Goal: Task Accomplishment & Management: Complete application form

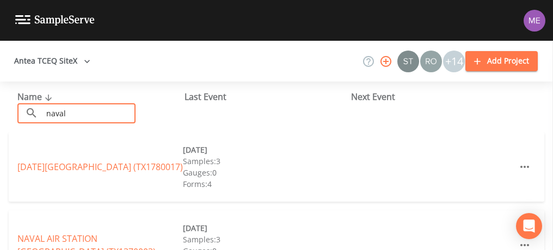
scroll to position [23, 0]
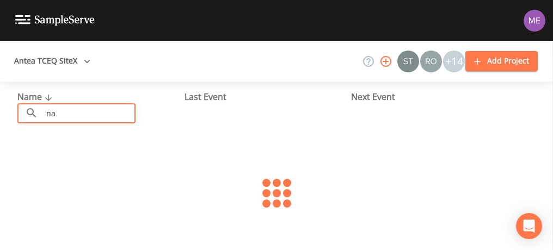
type input "n"
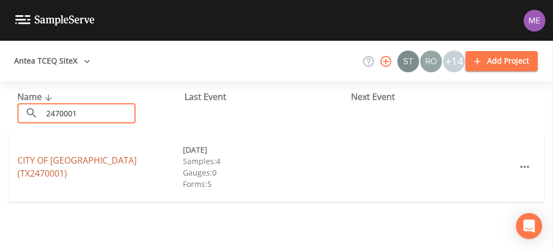
type input "2470001"
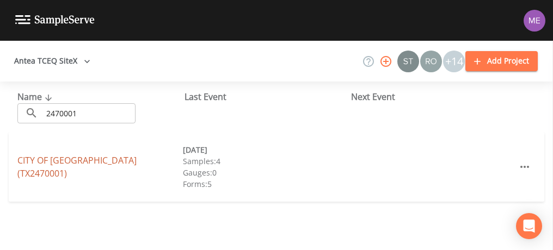
click at [131, 167] on link "CITY OF FLORESVILLE (TX2470001)" at bounding box center [76, 166] width 119 height 25
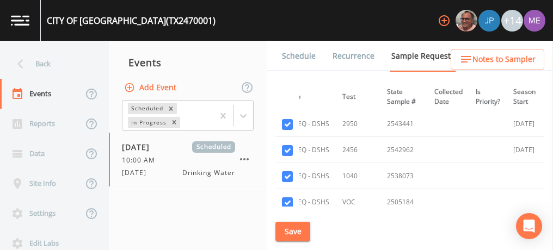
scroll to position [629, 164]
checkbox input "false"
click at [287, 22] on input "checkbox" at bounding box center [287, 16] width 11 height 11
checkbox input "false"
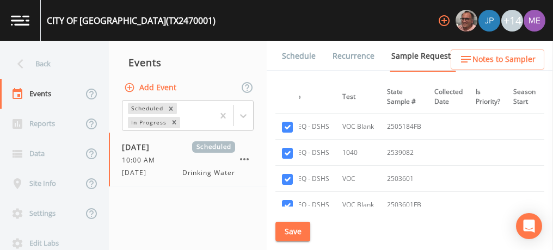
scroll to position [732, 164]
checkbox input "false"
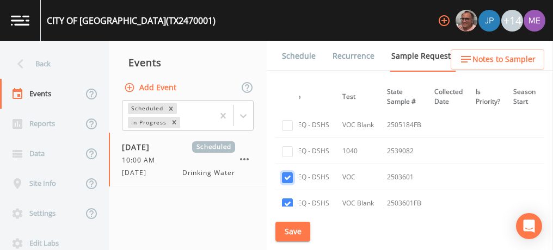
checkbox input "false"
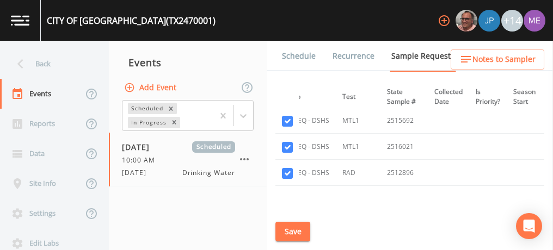
scroll to position [840, 164]
click at [290, 119] on input "checkbox" at bounding box center [287, 121] width 11 height 11
checkbox input "false"
click at [288, 143] on input "checkbox" at bounding box center [287, 148] width 11 height 11
checkbox input "false"
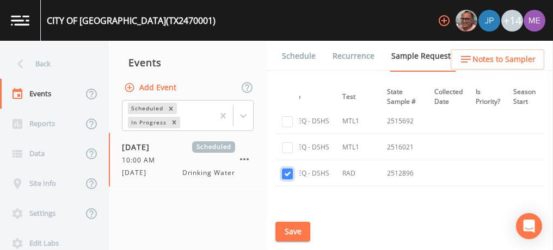
click at [288, 170] on input "checkbox" at bounding box center [287, 174] width 11 height 11
checkbox input "false"
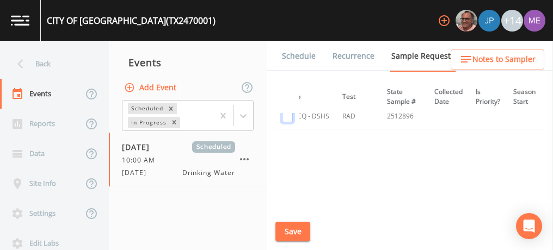
scroll to position [903, 164]
click at [293, 230] on button "Save" at bounding box center [292, 232] width 35 height 20
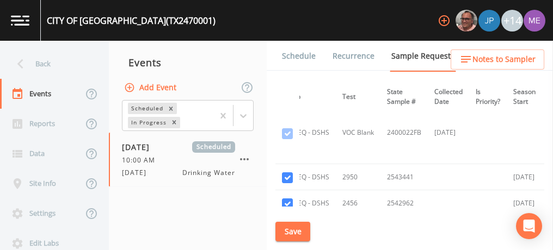
scroll to position [569, 164]
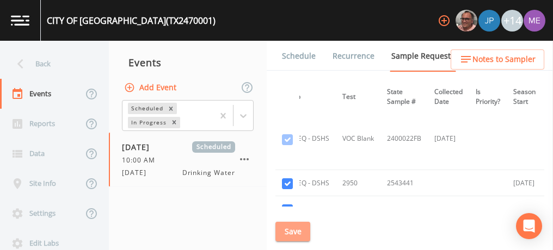
click at [292, 229] on button "Save" at bounding box center [292, 232] width 35 height 20
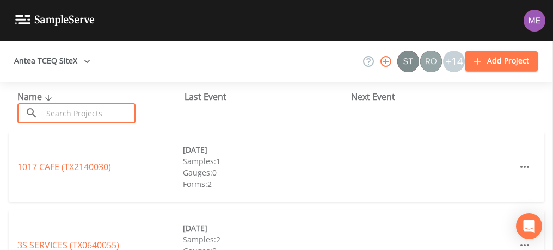
click at [126, 116] on input "text" at bounding box center [88, 113] width 93 height 20
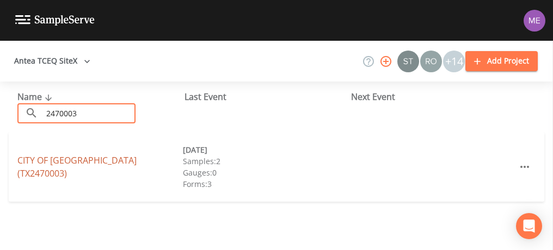
type input "2470003"
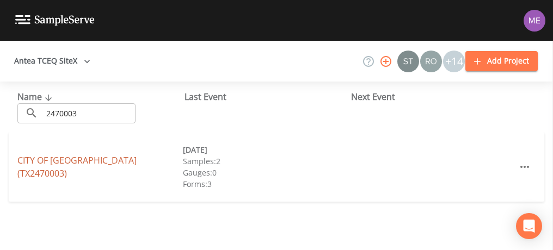
click at [104, 165] on link "CITY OF [GEOGRAPHIC_DATA] (TX2470003)" at bounding box center [76, 166] width 119 height 25
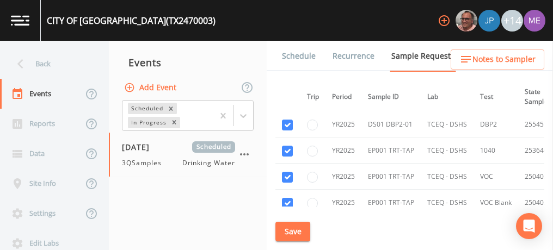
scroll to position [920, 0]
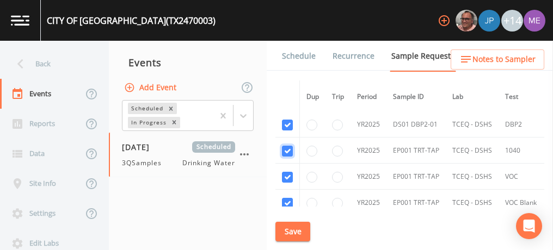
click at [287, 147] on input "checkbox" at bounding box center [287, 151] width 11 height 11
checkbox input "false"
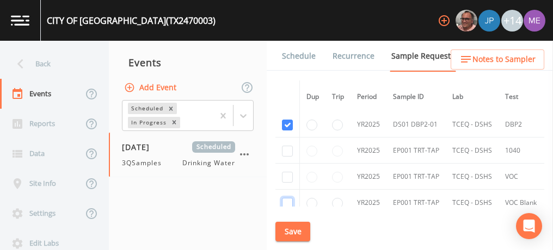
checkbox input "false"
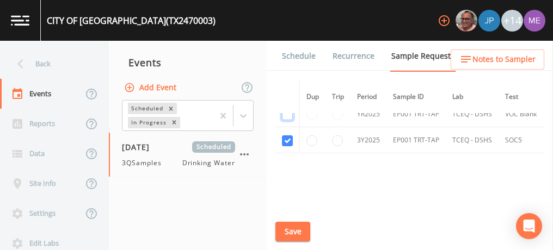
scroll to position [1010, 0]
click at [284, 134] on input "checkbox" at bounding box center [287, 139] width 11 height 11
checkbox input "false"
click at [295, 233] on button "Save" at bounding box center [292, 232] width 35 height 20
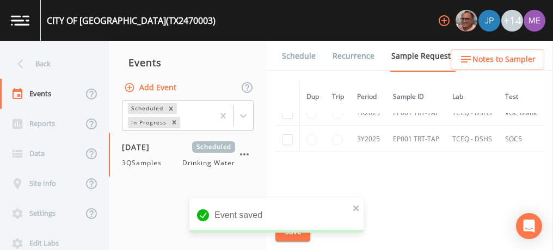
click at [288, 59] on link "Schedule" at bounding box center [298, 56] width 37 height 30
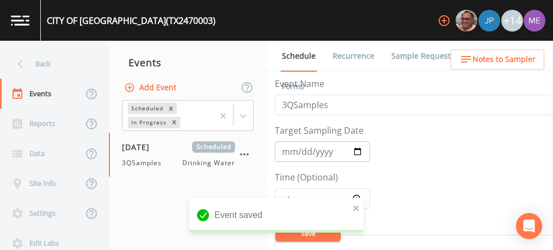
click at [287, 153] on input "2025-07-16" at bounding box center [322, 151] width 95 height 21
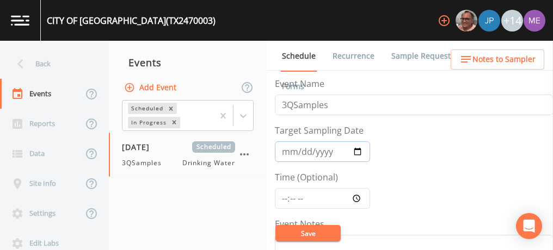
type input "[DATE]"
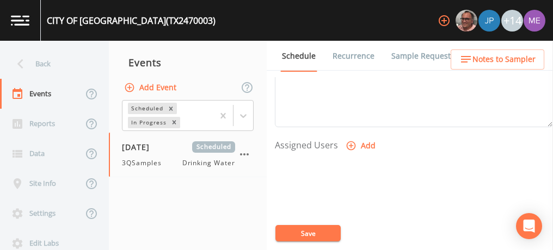
scroll to position [411, 0]
click at [308, 232] on button "Save" at bounding box center [307, 233] width 65 height 16
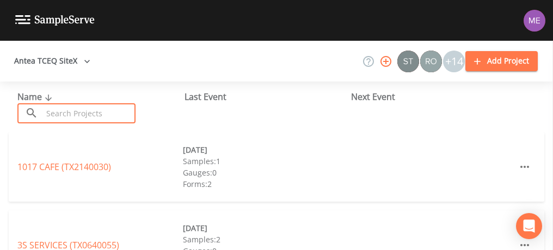
click at [59, 116] on input "text" at bounding box center [88, 113] width 93 height 20
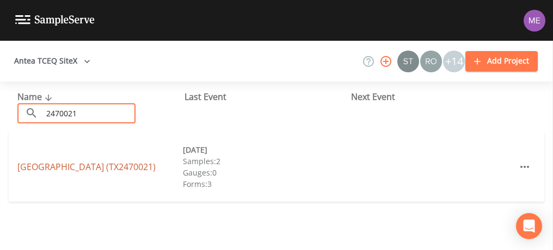
type input "2470021"
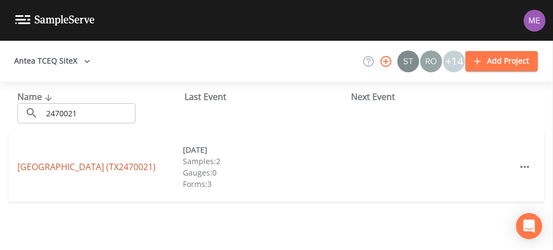
click at [39, 167] on link "CREEKWOOD ESTATES (TX2470021)" at bounding box center [86, 167] width 138 height 12
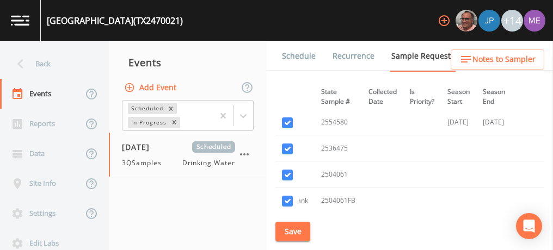
scroll to position [1299, 228]
click at [287, 141] on input "checkbox" at bounding box center [287, 146] width 11 height 11
checkbox input "false"
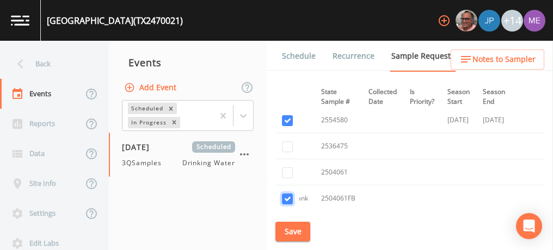
checkbox input "false"
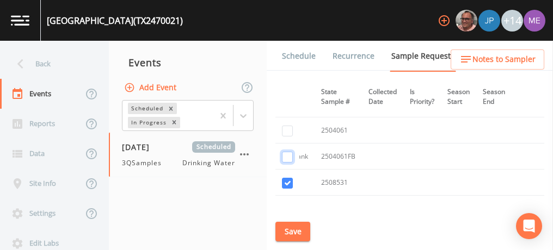
scroll to position [1341, 228]
click at [286, 178] on input "checkbox" at bounding box center [287, 183] width 11 height 11
checkbox input "false"
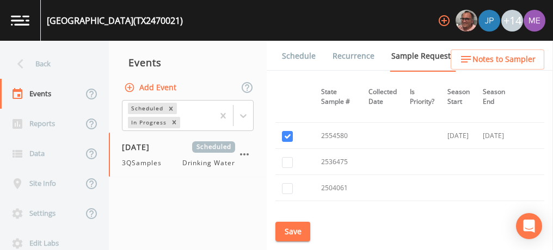
scroll to position [1254, 228]
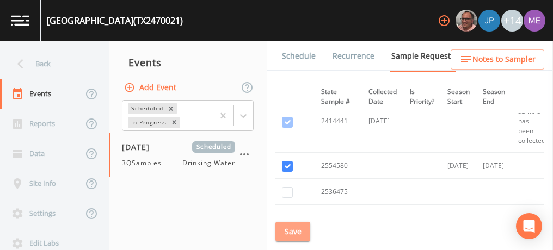
click at [288, 232] on button "Save" at bounding box center [292, 232] width 35 height 20
click at [308, 54] on link "Schedule" at bounding box center [298, 56] width 37 height 30
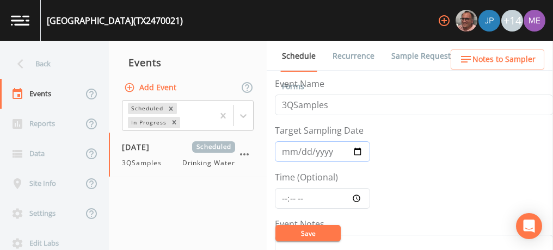
click at [288, 149] on input "2025-07-14" at bounding box center [322, 151] width 95 height 21
type input "[DATE]"
click at [304, 232] on button "Save" at bounding box center [307, 233] width 65 height 16
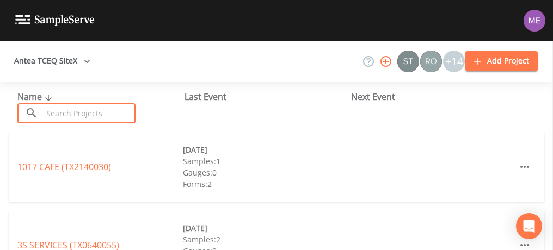
click at [102, 118] on input "text" at bounding box center [88, 113] width 93 height 20
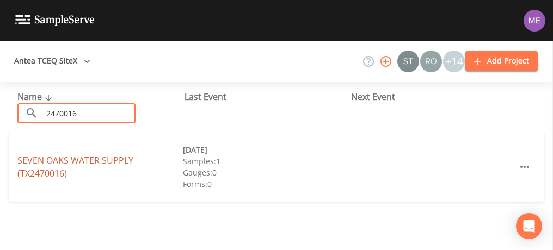
type input "2470016"
click at [57, 162] on link "SEVEN OAKS WATER SUPPLY (TX2470016)" at bounding box center [75, 166] width 116 height 25
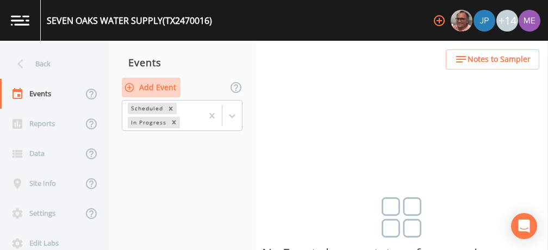
click at [162, 89] on button "Add Event" at bounding box center [151, 88] width 59 height 20
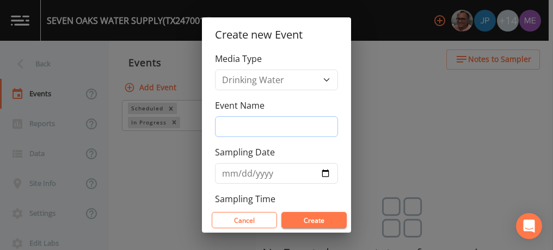
click at [236, 125] on input "Event Name" at bounding box center [276, 126] width 123 height 21
type input "3QSamples"
type input "2025-08-14"
click at [307, 217] on button "Create" at bounding box center [313, 220] width 65 height 16
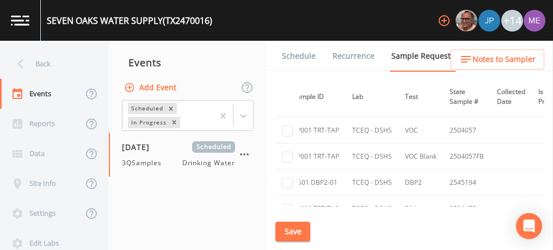
scroll to position [914, 0]
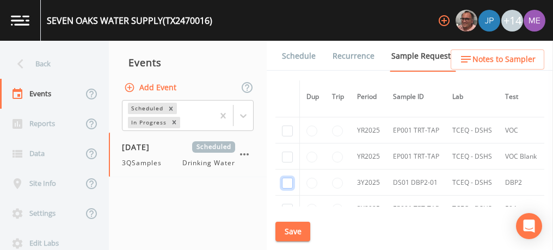
click at [287, 180] on input "checkbox" at bounding box center [287, 183] width 11 height 11
checkbox input "true"
click at [294, 231] on button "Save" at bounding box center [292, 232] width 35 height 20
click at [297, 58] on link "Schedule" at bounding box center [298, 56] width 37 height 30
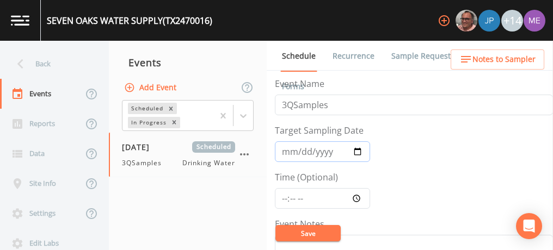
click at [300, 151] on input "2025-08-14" at bounding box center [322, 151] width 95 height 21
type input "[DATE]"
click at [300, 233] on button "Save" at bounding box center [307, 233] width 65 height 16
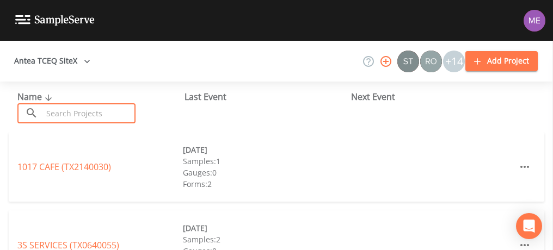
click at [68, 117] on input "text" at bounding box center [88, 113] width 93 height 20
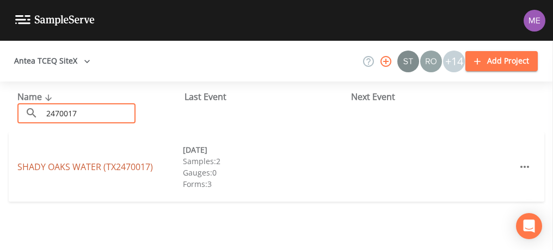
type input "2470017"
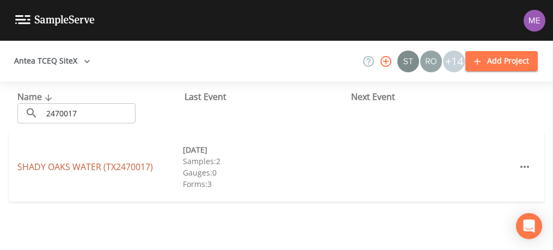
click at [42, 164] on link "[GEOGRAPHIC_DATA] (TX2470017)" at bounding box center [84, 167] width 135 height 12
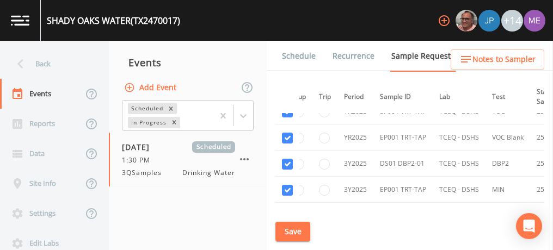
scroll to position [808, 0]
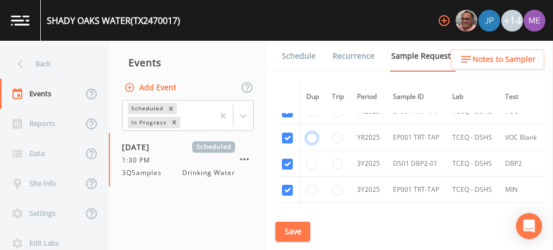
radio input "false"
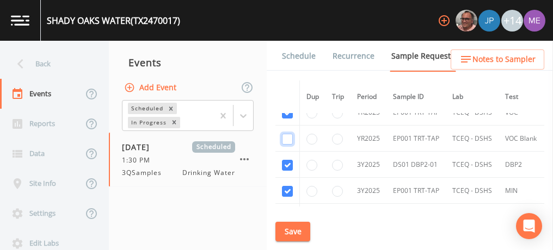
checkbox input "false"
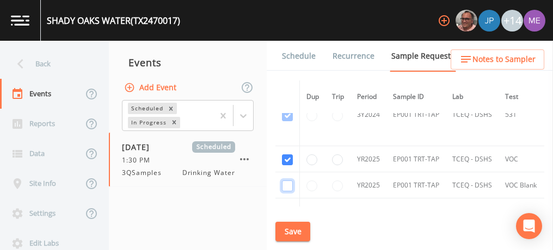
scroll to position [759, 0]
checkbox input "false"
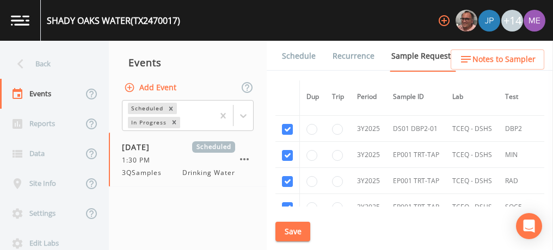
scroll to position [845, 0]
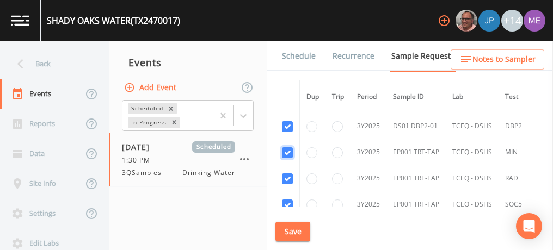
click at [284, 147] on input "checkbox" at bounding box center [287, 152] width 11 height 11
checkbox input "false"
click at [285, 174] on input "checkbox" at bounding box center [287, 179] width 11 height 11
checkbox input "false"
click at [285, 200] on input "checkbox" at bounding box center [287, 205] width 11 height 11
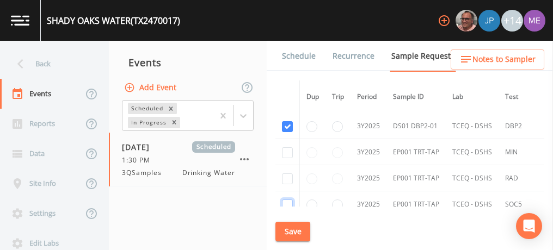
checkbox input "false"
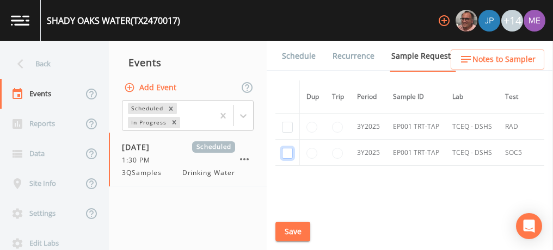
scroll to position [908, 0]
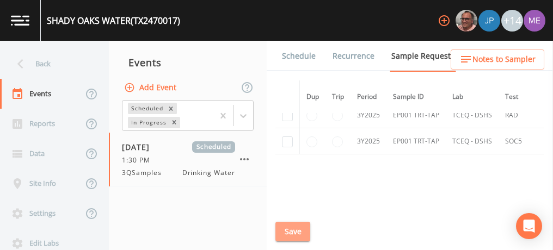
click at [286, 233] on button "Save" at bounding box center [292, 232] width 35 height 20
click at [301, 54] on link "Schedule" at bounding box center [298, 56] width 37 height 30
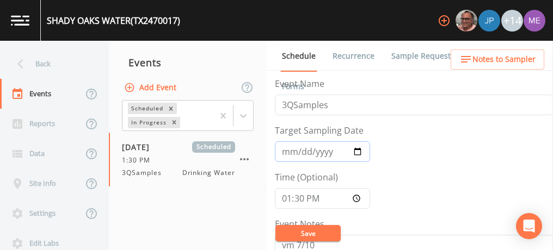
click at [286, 150] on input "2025-07-16" at bounding box center [322, 151] width 95 height 21
type input "2025-08-11"
click at [288, 196] on input "13:30:00" at bounding box center [322, 198] width 95 height 21
click at [293, 197] on input "Time (Optional)" at bounding box center [322, 198] width 95 height 21
click at [304, 197] on input "Time (Optional)" at bounding box center [322, 198] width 95 height 21
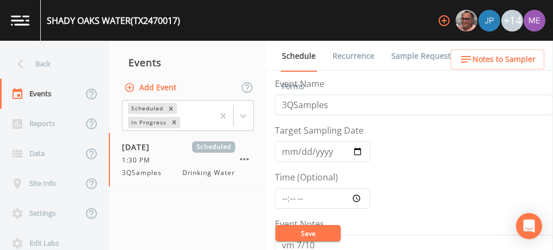
click at [308, 237] on button "Save" at bounding box center [307, 233] width 65 height 16
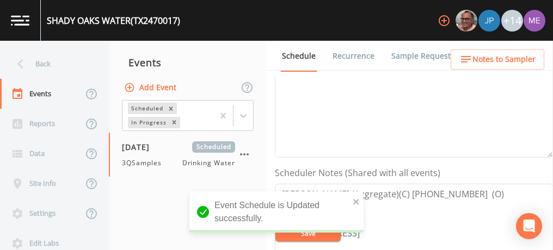
scroll to position [248, 0]
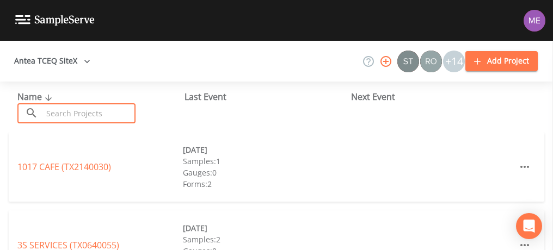
click at [99, 110] on input "text" at bounding box center [88, 113] width 93 height 20
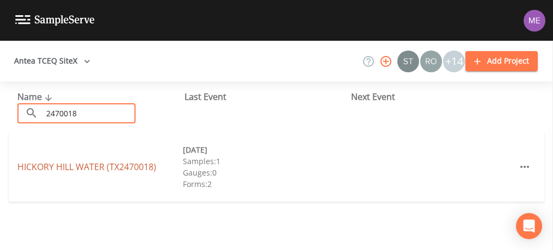
type input "2470018"
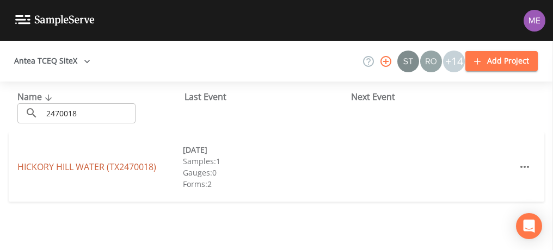
click at [108, 169] on link "[GEOGRAPHIC_DATA] (TX2470018)" at bounding box center [86, 167] width 139 height 12
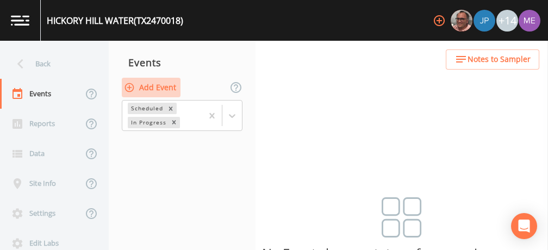
click at [172, 88] on button "Add Event" at bounding box center [151, 88] width 59 height 20
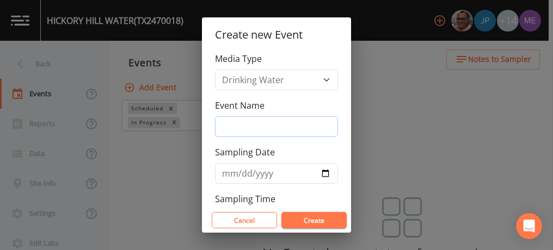
click at [226, 122] on input "Event Name" at bounding box center [276, 126] width 123 height 21
type input "3QSamples"
click at [240, 171] on input "2025-08-14" at bounding box center [276, 173] width 123 height 21
type input "[DATE]"
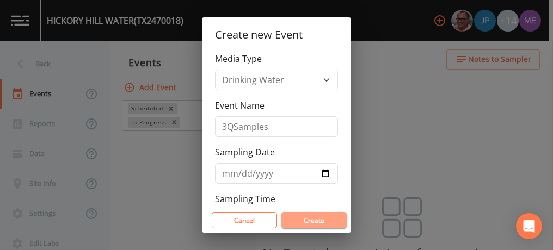
click at [304, 221] on button "Create" at bounding box center [313, 220] width 65 height 16
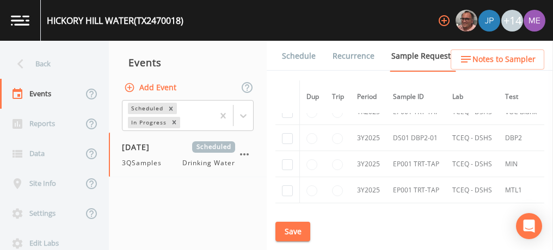
scroll to position [833, 0]
click at [285, 133] on input "checkbox" at bounding box center [287, 138] width 11 height 11
checkbox input "true"
click at [296, 237] on button "Save" at bounding box center [292, 232] width 35 height 20
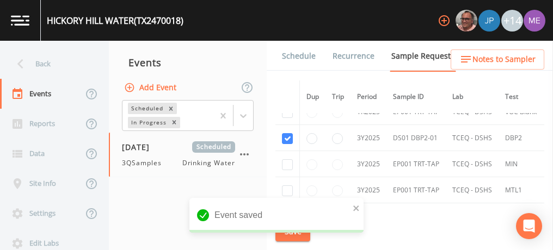
click at [301, 55] on link "Schedule" at bounding box center [298, 56] width 37 height 30
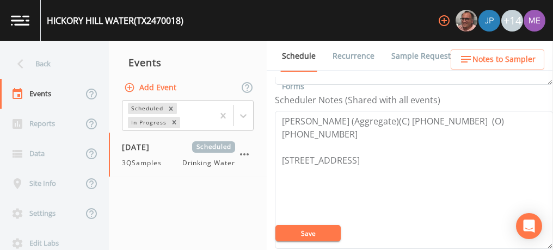
scroll to position [289, 0]
click at [299, 234] on button "Save" at bounding box center [307, 233] width 65 height 16
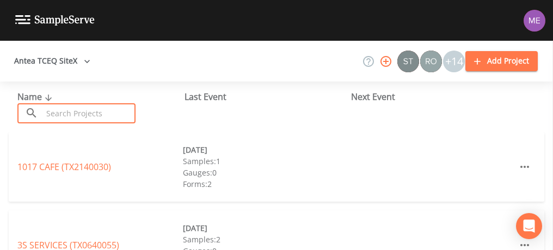
click at [77, 110] on input "text" at bounding box center [88, 113] width 93 height 20
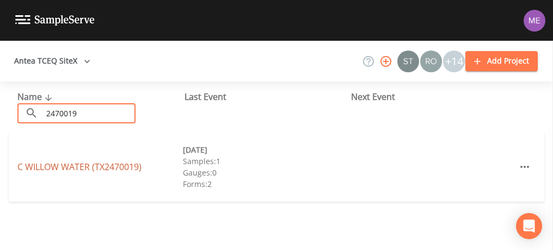
type input "2470019"
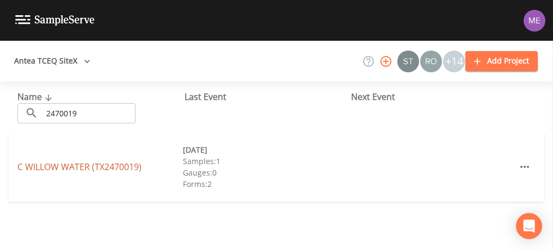
click at [74, 165] on link "C WILLOW WATER (TX2470019)" at bounding box center [79, 167] width 124 height 12
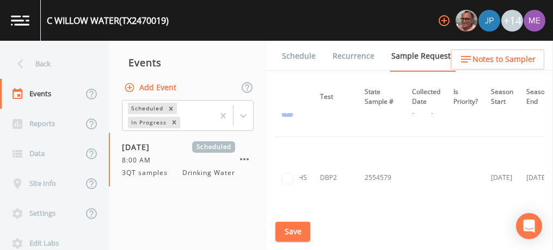
scroll to position [846, 0]
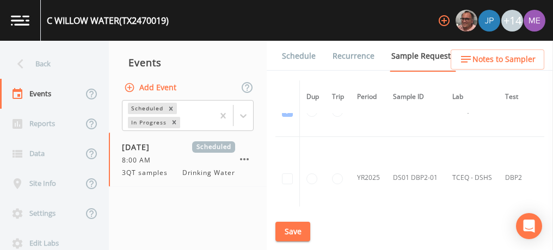
click at [288, 171] on td at bounding box center [287, 178] width 24 height 82
click at [288, 177] on td at bounding box center [287, 178] width 24 height 82
click at [288, 171] on td at bounding box center [287, 178] width 24 height 82
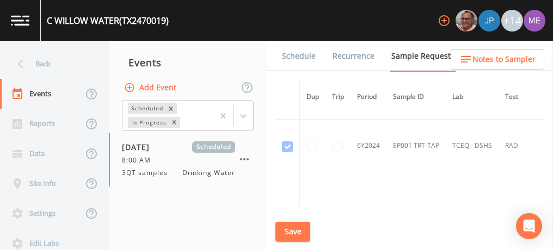
scroll to position [811, 0]
click at [246, 154] on icon "button" at bounding box center [244, 159] width 13 height 13
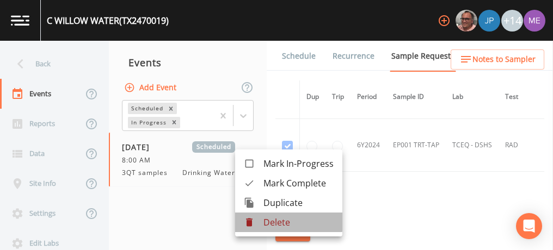
click at [265, 221] on p "Delete" at bounding box center [298, 222] width 70 height 13
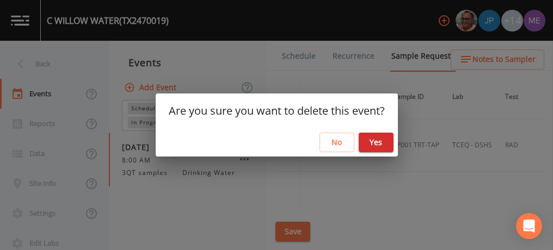
click at [372, 136] on button "Yes" at bounding box center [375, 143] width 35 height 20
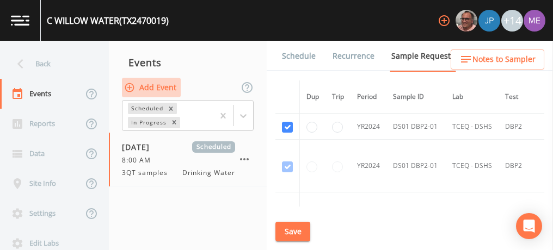
click at [151, 88] on button "Add Event" at bounding box center [151, 88] width 59 height 20
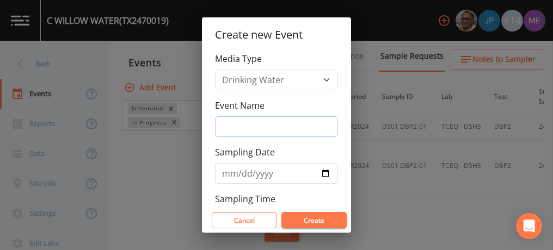
click at [234, 132] on input "Event Name" at bounding box center [276, 126] width 123 height 21
type input "3QSamples"
type input "2025-08-11"
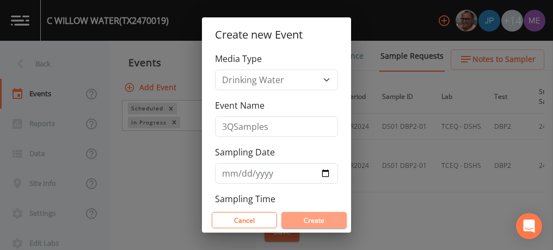
click at [307, 214] on button "Create" at bounding box center [313, 220] width 65 height 16
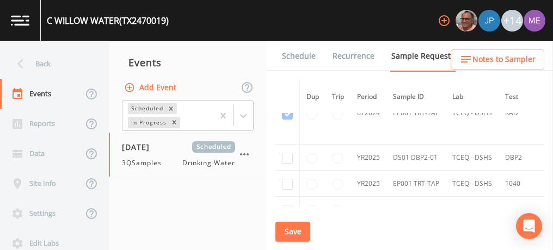
scroll to position [1012, 0]
checkbox input "true"
click at [292, 234] on button "Save" at bounding box center [292, 232] width 35 height 20
click at [291, 57] on link "Schedule" at bounding box center [298, 56] width 37 height 30
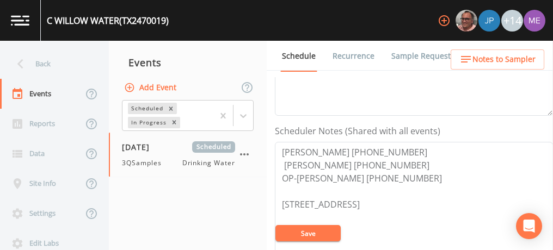
scroll to position [267, 0]
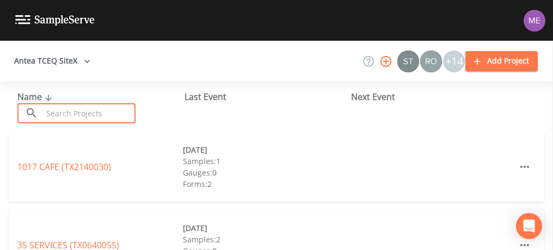
click at [93, 119] on input "text" at bounding box center [88, 113] width 93 height 20
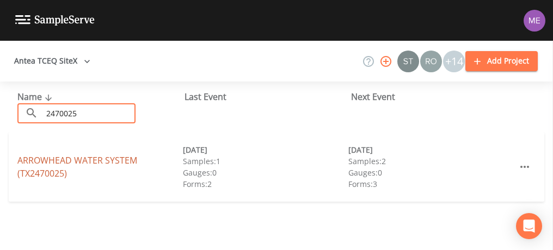
type input "2470025"
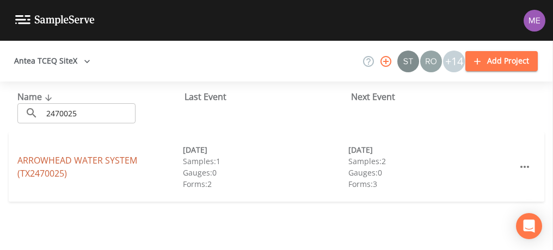
click at [53, 160] on link "ARROWHEAD WATER SYSTEM (TX2470025)" at bounding box center [77, 166] width 120 height 25
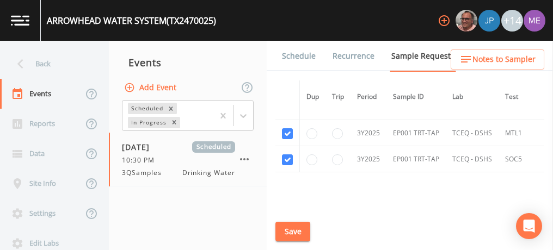
scroll to position [739, 0]
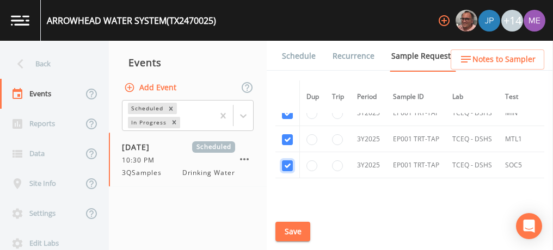
click at [285, 160] on input "checkbox" at bounding box center [287, 165] width 11 height 11
checkbox input "false"
click at [284, 135] on input "checkbox" at bounding box center [287, 139] width 11 height 11
checkbox input "false"
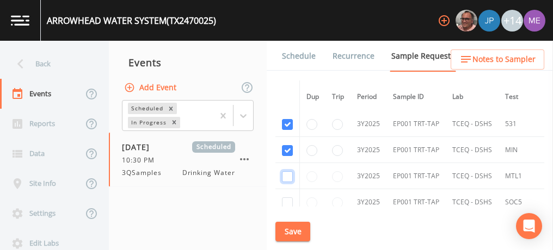
scroll to position [701, 0]
click at [283, 146] on input "checkbox" at bounding box center [287, 151] width 11 height 11
checkbox input "false"
click at [286, 120] on input "checkbox" at bounding box center [287, 125] width 11 height 11
checkbox input "false"
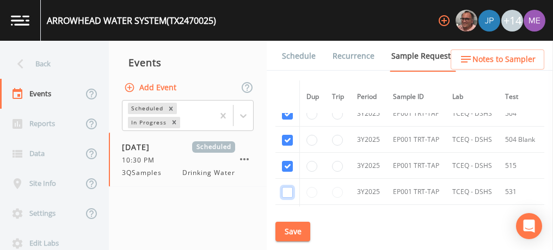
scroll to position [633, 0]
click at [287, 162] on input "checkbox" at bounding box center [287, 167] width 11 height 11
checkbox input "false"
click at [288, 138] on input "checkbox" at bounding box center [287, 140] width 11 height 11
checkbox input "false"
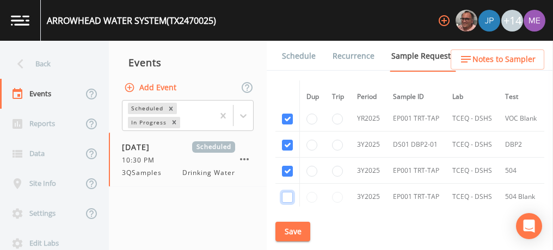
scroll to position [561, 0]
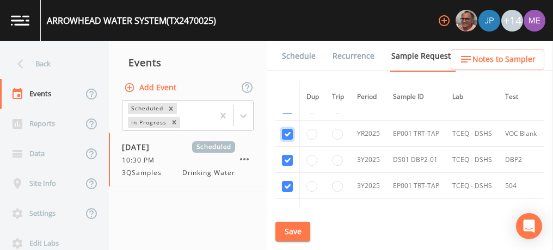
click at [287, 70] on input "checkbox" at bounding box center [287, 64] width 11 height 11
checkbox input "false"
click at [285, 181] on input "checkbox" at bounding box center [287, 186] width 11 height 11
checkbox input "false"
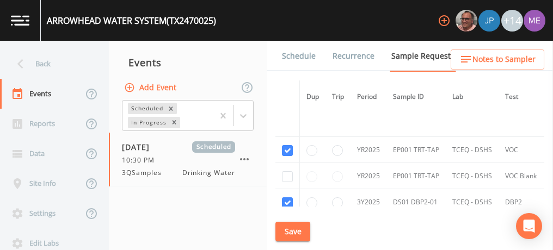
scroll to position [518, 0]
click at [287, 51] on input "checkbox" at bounding box center [287, 45] width 11 height 11
checkbox input "false"
click at [287, 228] on button "Save" at bounding box center [292, 232] width 35 height 20
